Goal: Task Accomplishment & Management: Complete application form

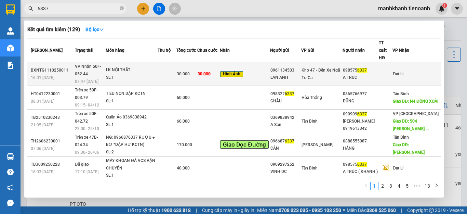
type input "6337"
click at [192, 70] on div "30.000" at bounding box center [187, 74] width 20 height 8
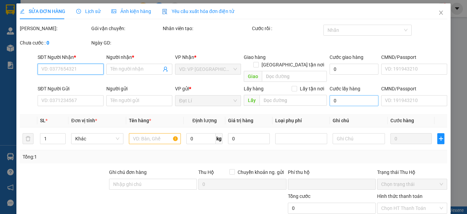
type input "0985756337"
type input "A TRÚC"
type input "0961134503"
type input "LAN ANH"
type input "0"
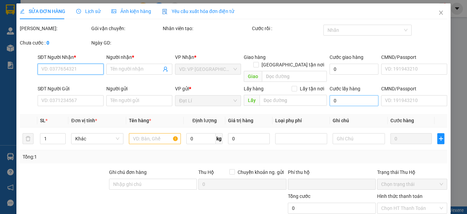
type input "30.000"
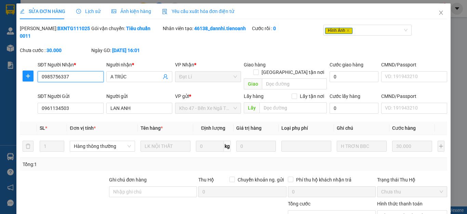
scroll to position [65, 0]
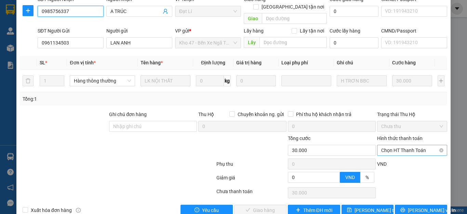
click at [403, 145] on span "Chọn HT Thanh Toán" at bounding box center [412, 150] width 62 height 10
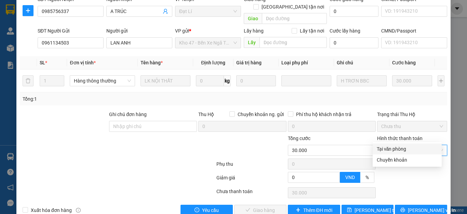
click at [401, 149] on div "Tại văn phòng" at bounding box center [407, 149] width 61 height 8
type input "0"
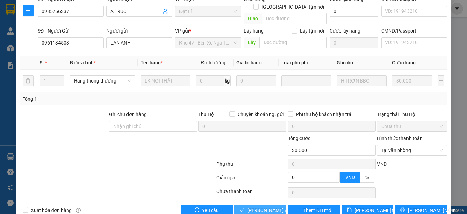
click at [260, 206] on span "[PERSON_NAME] và Giao hàng" at bounding box center [280, 210] width 66 height 8
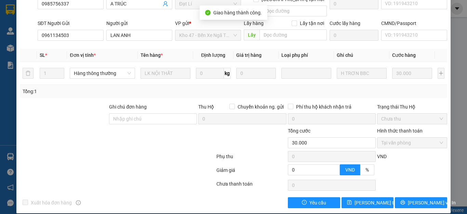
scroll to position [0, 0]
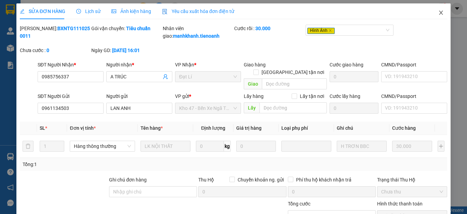
click at [439, 13] on icon "close" at bounding box center [441, 13] width 4 height 4
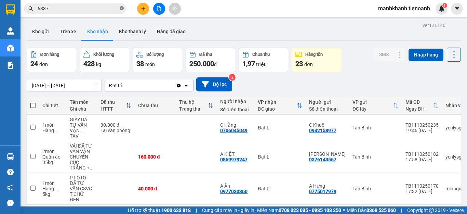
click at [121, 9] on icon "close-circle" at bounding box center [122, 8] width 4 height 4
